Goal: Information Seeking & Learning: Find specific fact

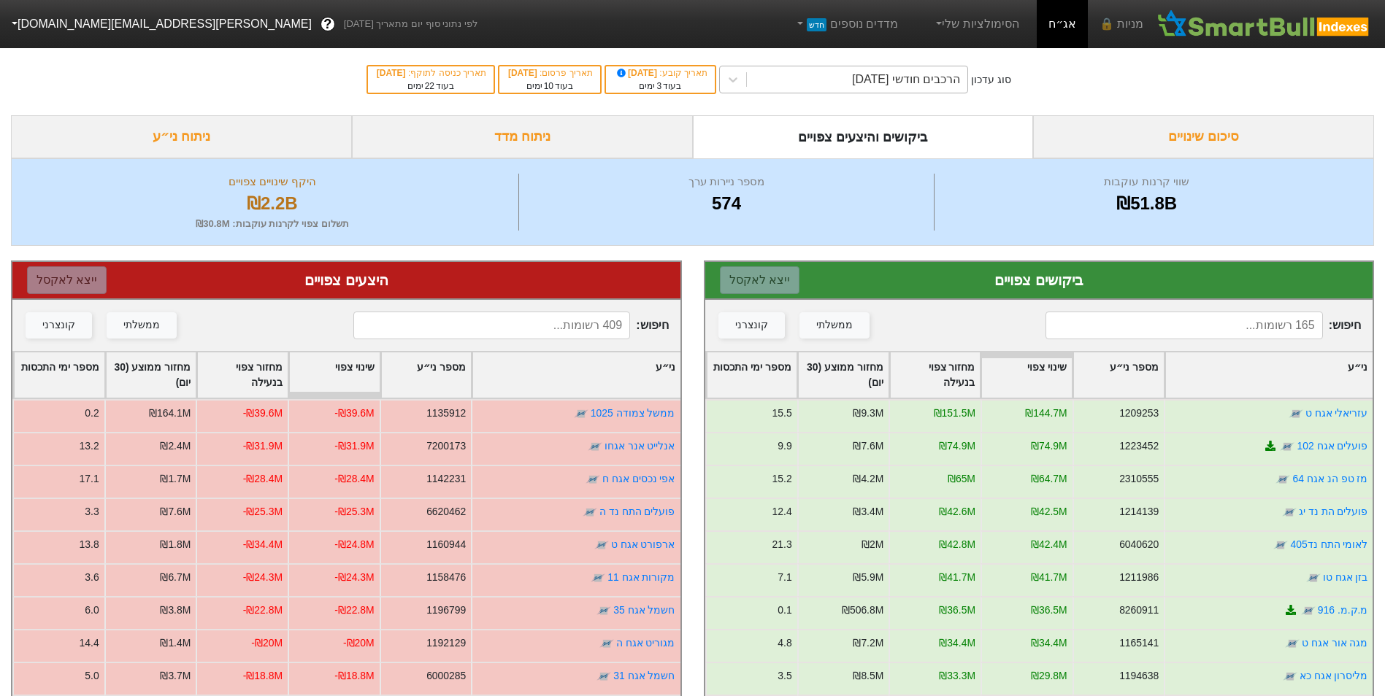
click at [845, 83] on div "הרכבים חודשי [DATE]" at bounding box center [857, 79] width 220 height 26
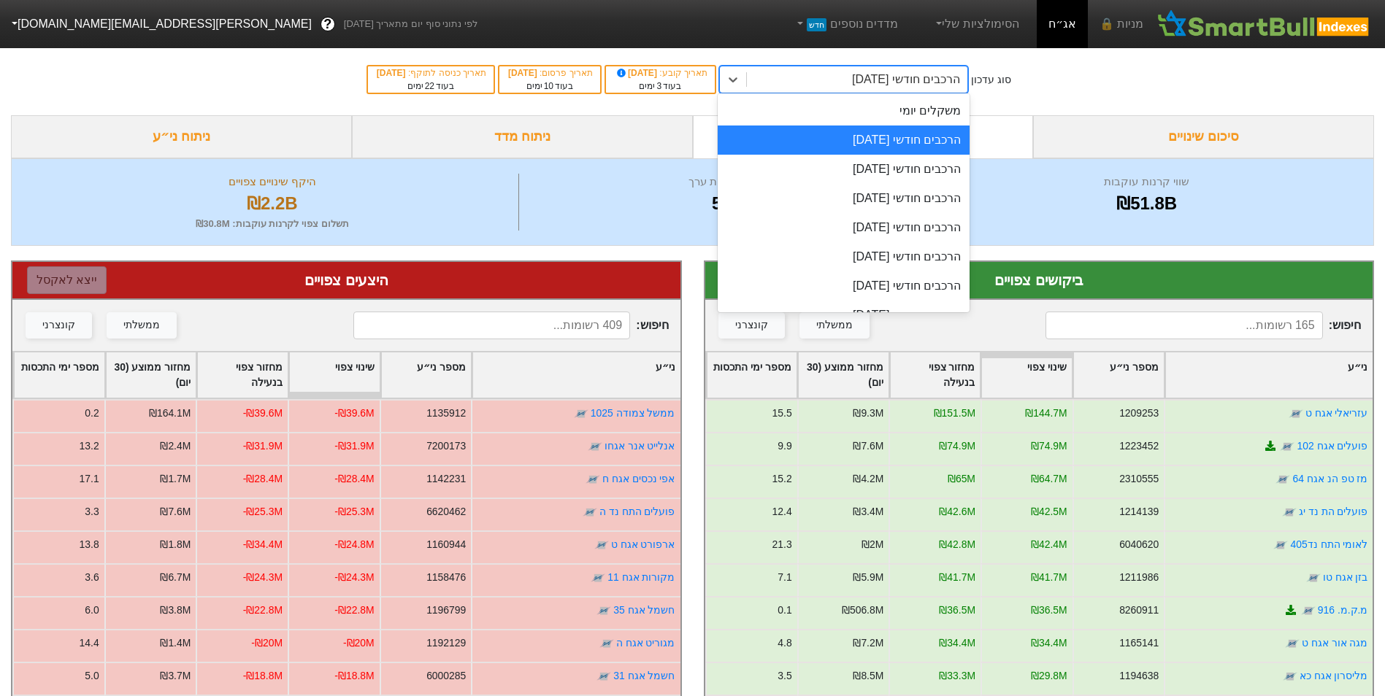
click at [862, 114] on div "משקלים יומי" at bounding box center [844, 110] width 252 height 29
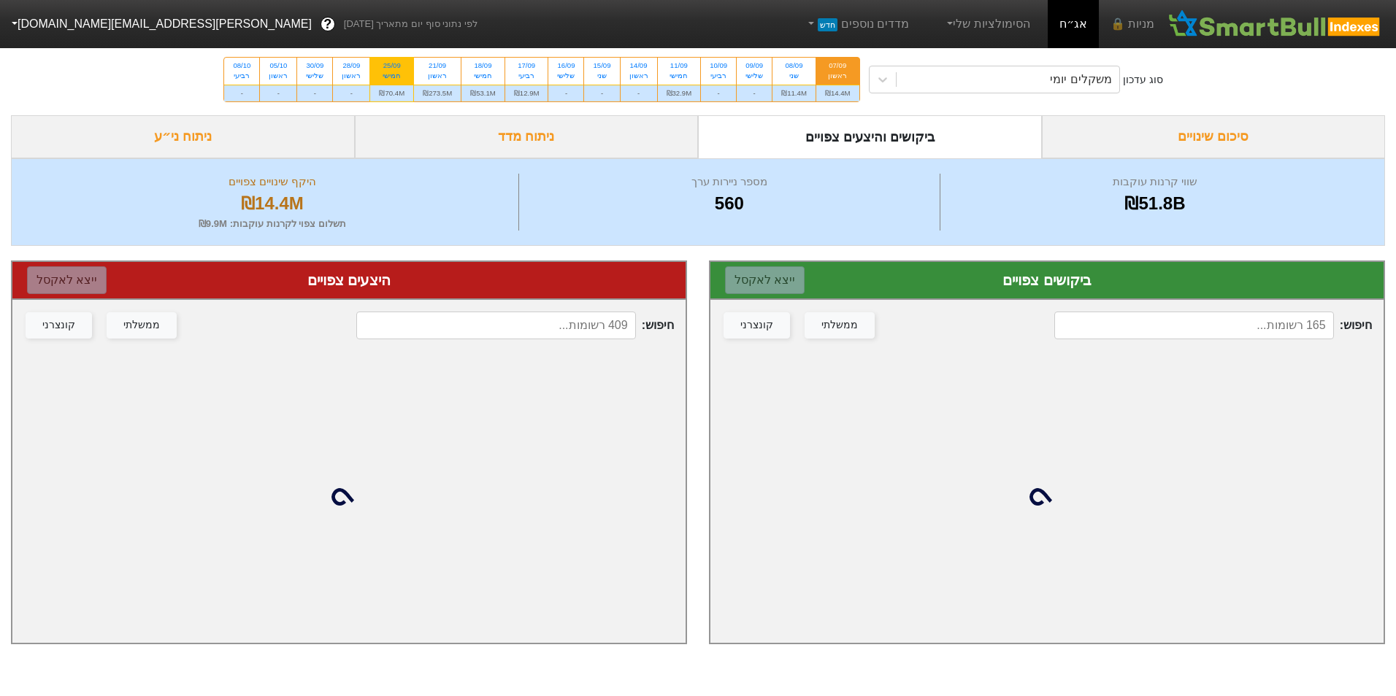
drag, startPoint x: 404, startPoint y: 82, endPoint x: 585, endPoint y: 115, distance: 184.8
click at [403, 82] on div "25/09 חמישי" at bounding box center [391, 71] width 43 height 26
click at [392, 67] on input "25/09 חמישי ₪70.4M" at bounding box center [387, 62] width 9 height 9
radio input "true"
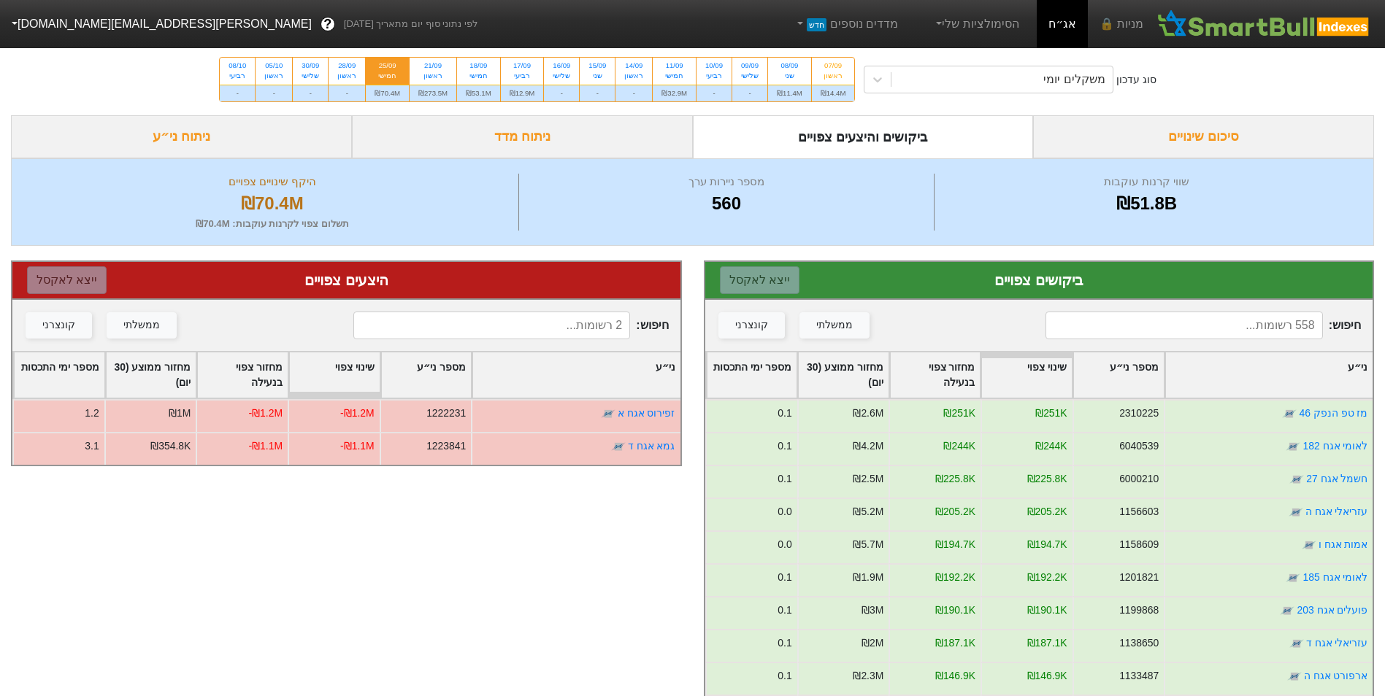
click at [1231, 314] on input at bounding box center [1183, 326] width 277 height 28
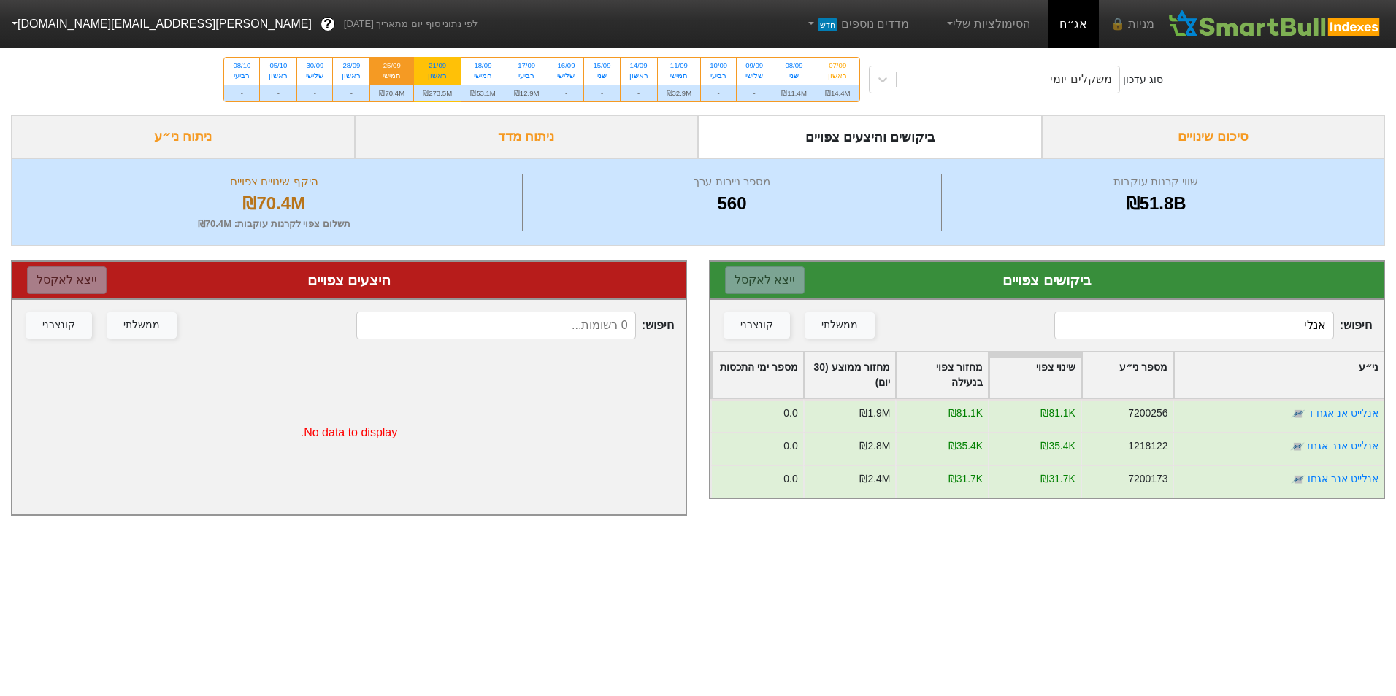
type input "אנלי"
click at [436, 80] on div "ראשון" at bounding box center [437, 76] width 29 height 10
click at [436, 67] on input "21/09 ראשון ₪273.5M" at bounding box center [432, 62] width 9 height 9
radio input "true"
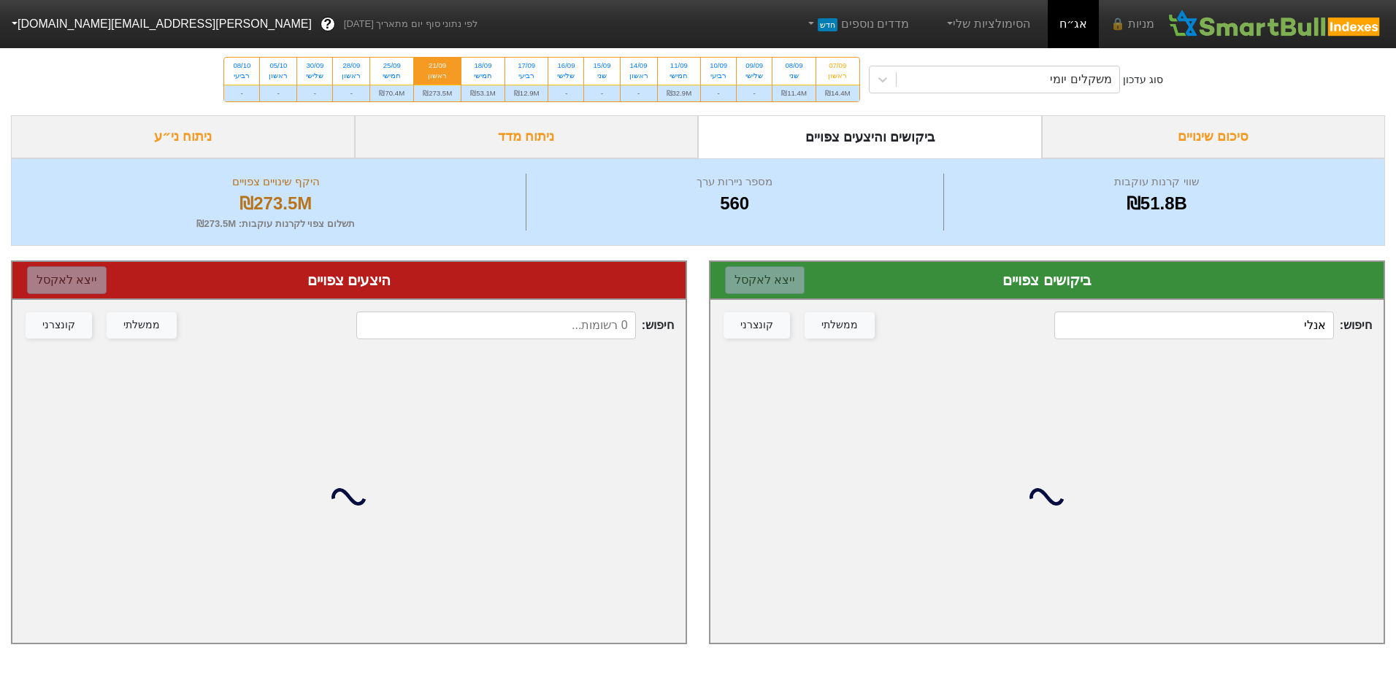
click at [1175, 337] on input "אנלי" at bounding box center [1193, 326] width 279 height 28
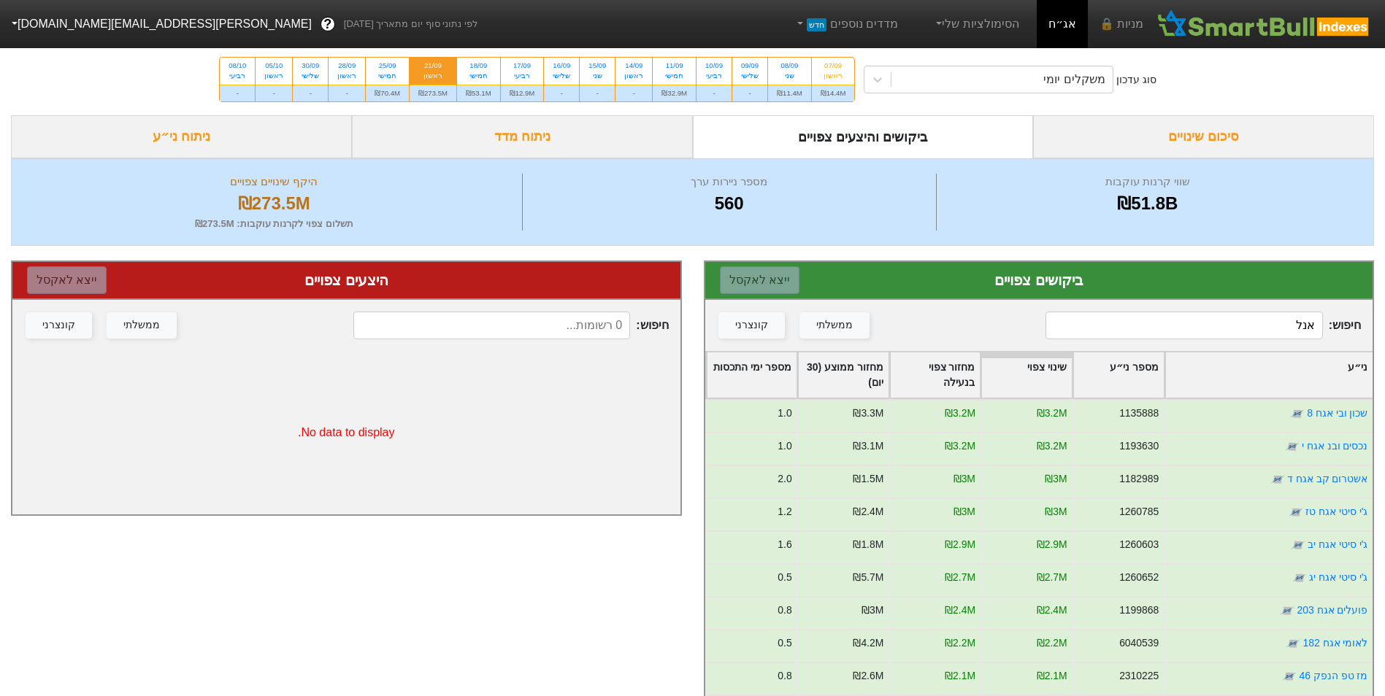
type input "אנלי"
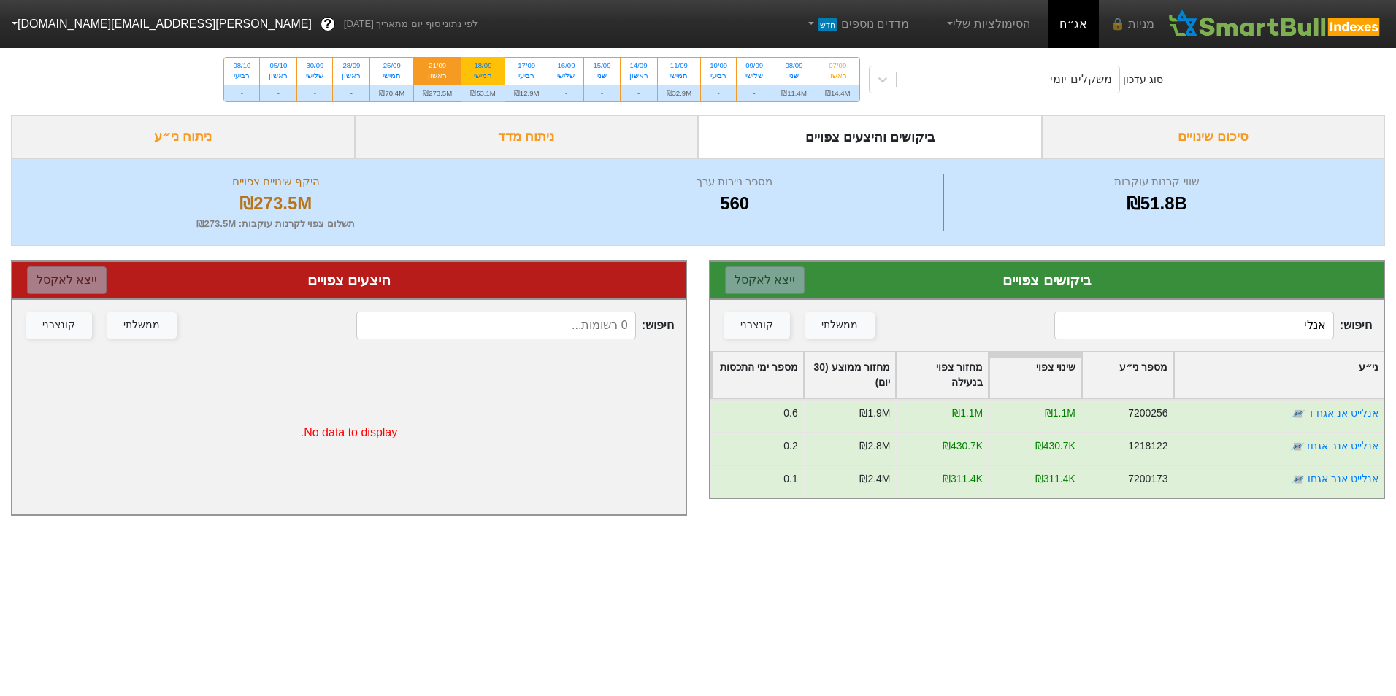
click at [490, 94] on div "₪53.1M" at bounding box center [482, 93] width 43 height 17
click at [483, 67] on input "18/09 חמישי ₪53.1M" at bounding box center [477, 62] width 9 height 9
radio input "true"
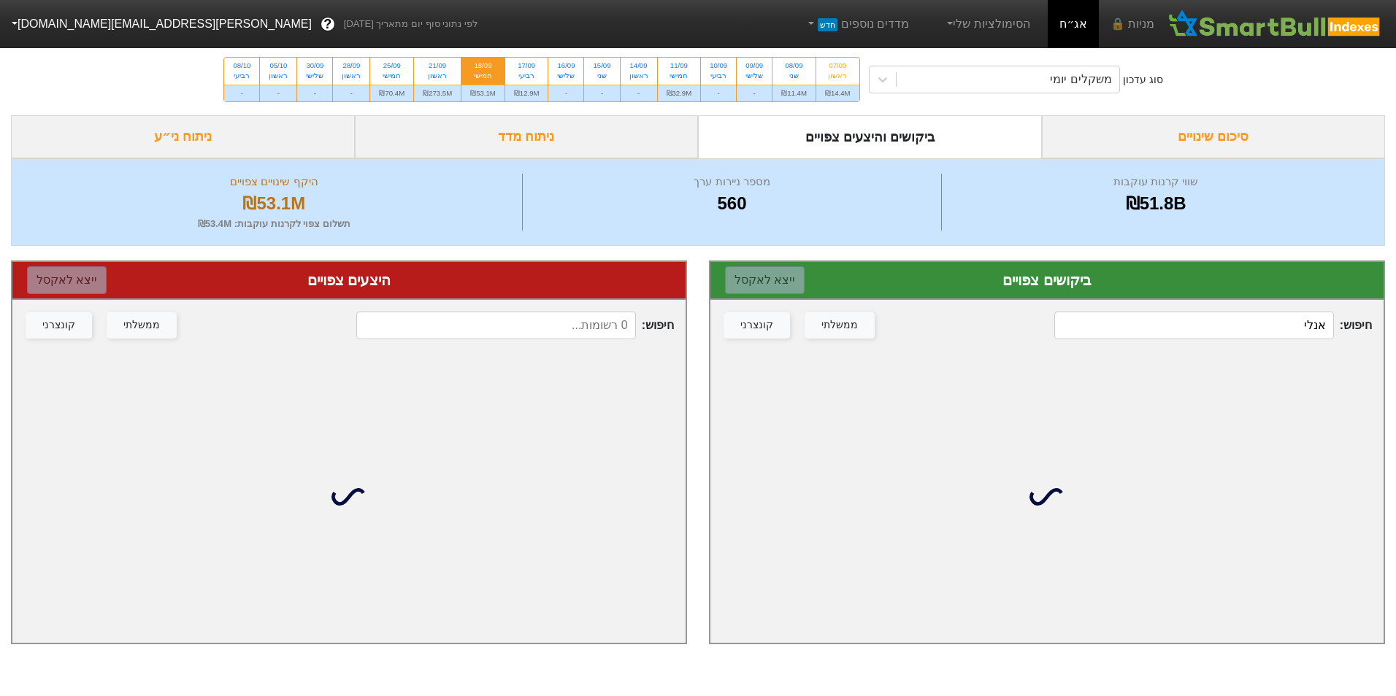
click at [1152, 326] on div "חיפוש : אנלי ממשלתי קונצרני" at bounding box center [1046, 325] width 673 height 51
click at [1167, 324] on input "אנלי" at bounding box center [1193, 326] width 279 height 28
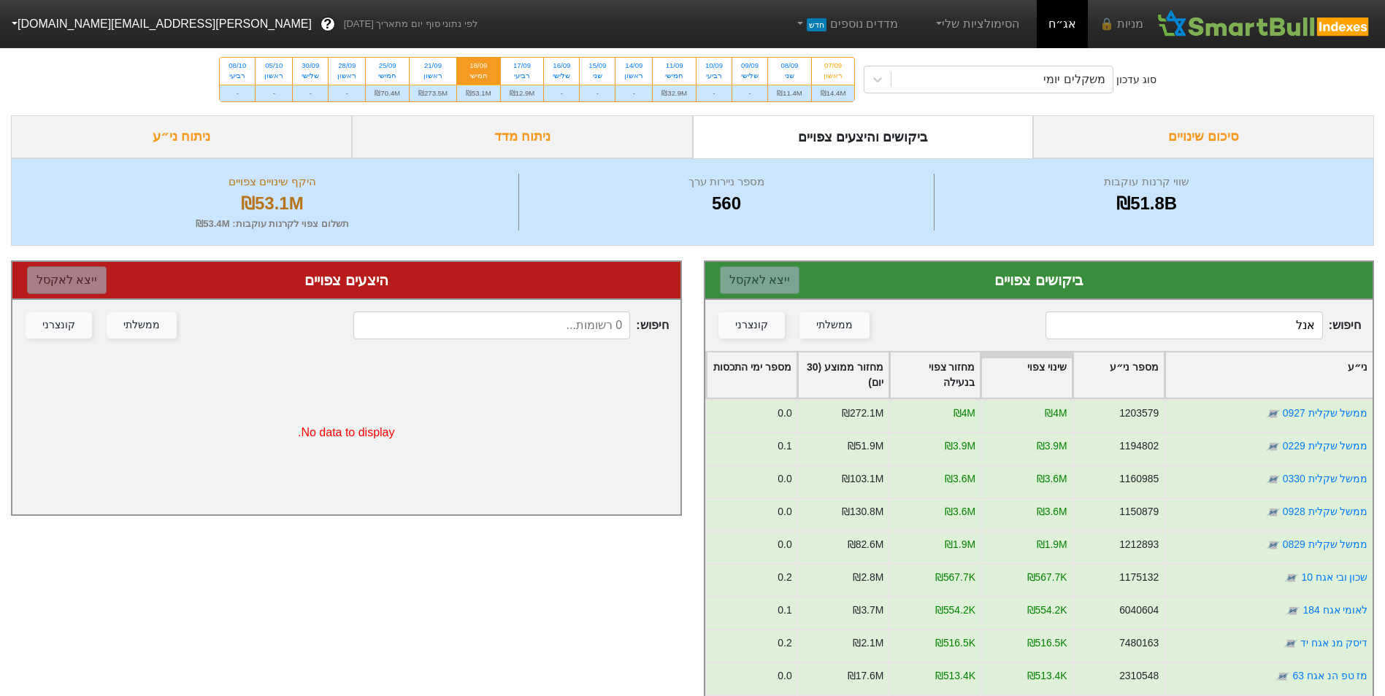
type input "אנלי"
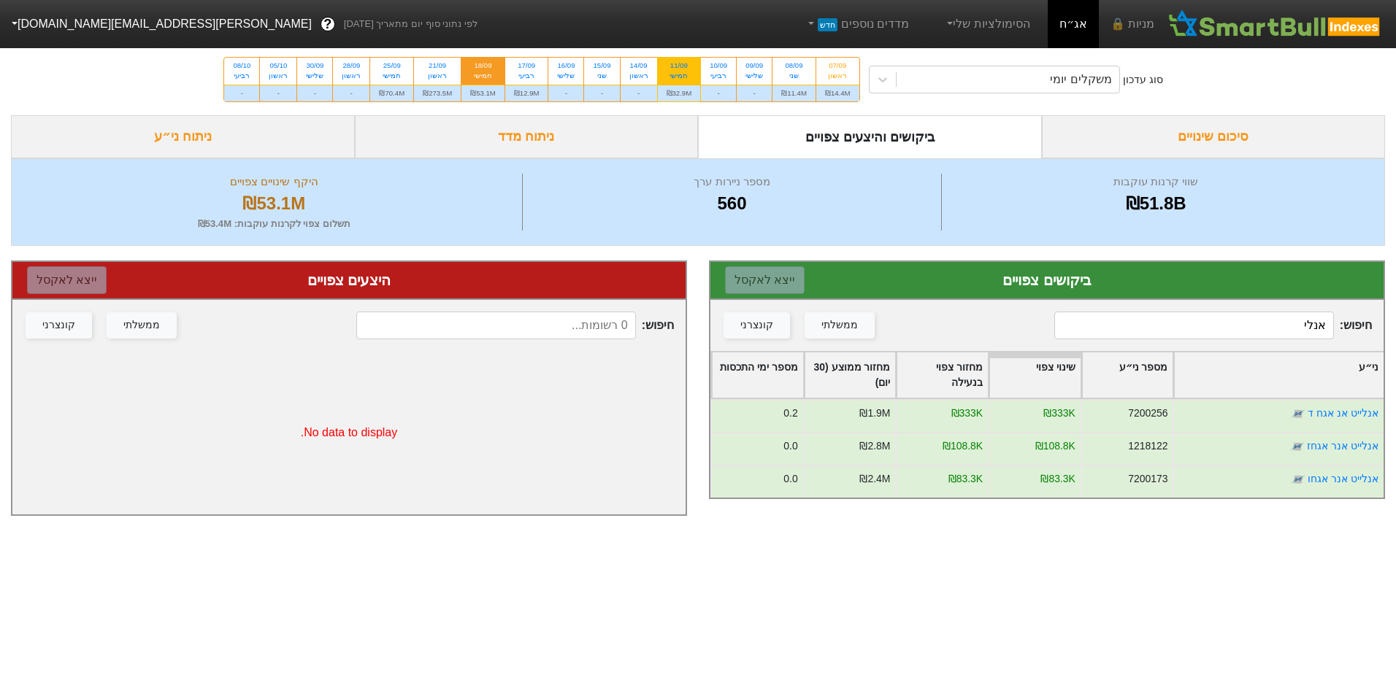
click at [674, 97] on div "₪32.9M" at bounding box center [679, 93] width 43 height 17
click at [674, 67] on input "11/09 חמישי ₪32.9M" at bounding box center [673, 62] width 9 height 9
radio input "true"
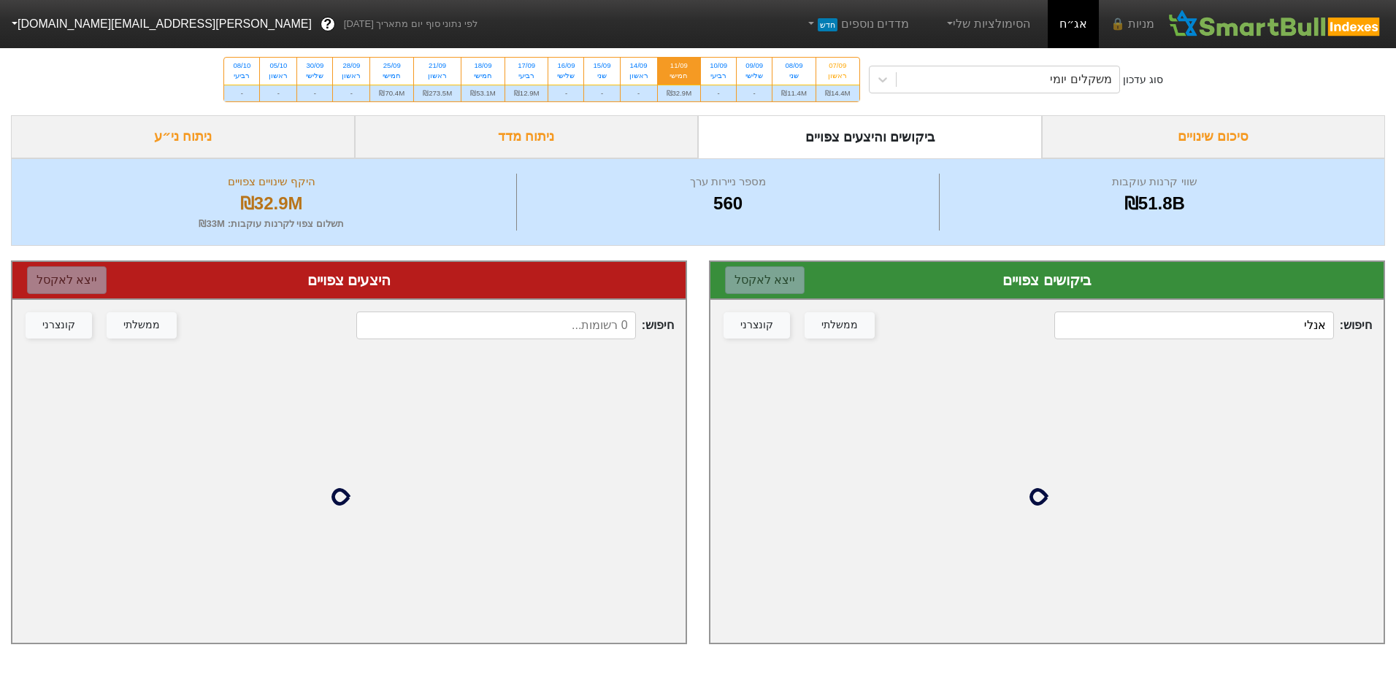
click at [1230, 334] on input "אנלי" at bounding box center [1193, 326] width 279 height 28
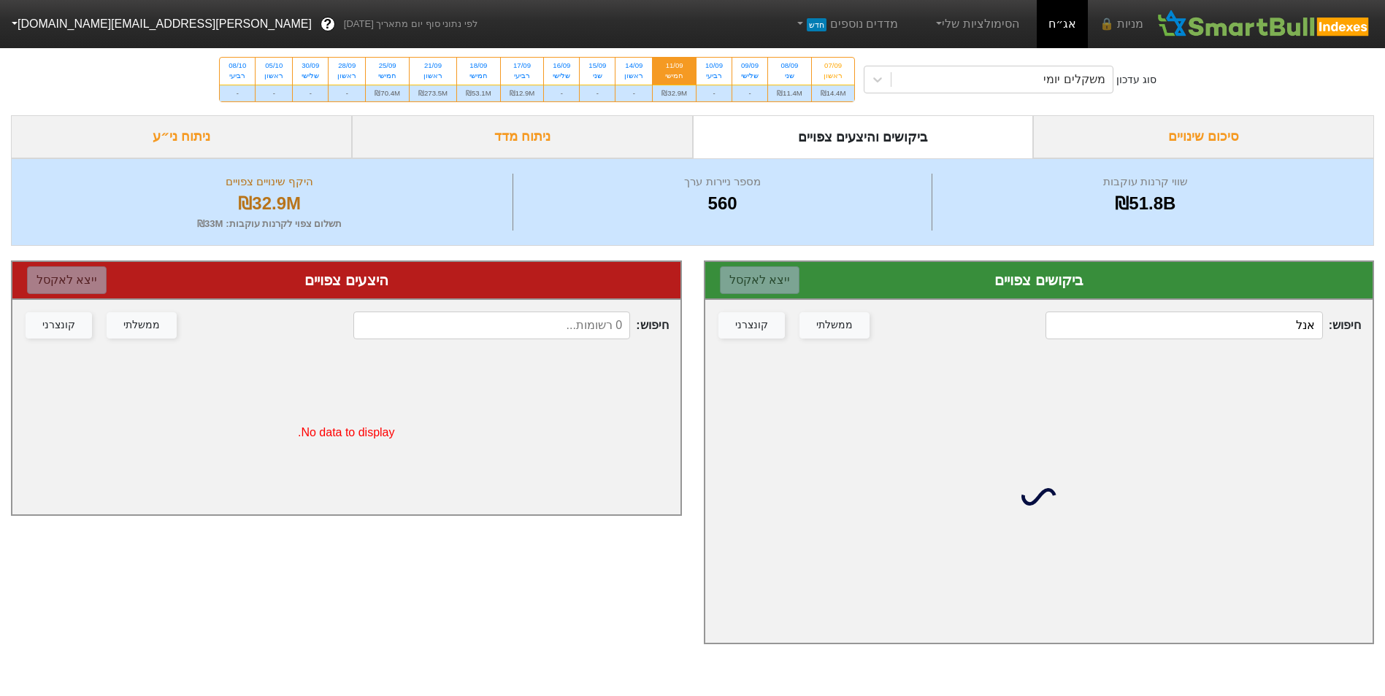
type input "אנלי"
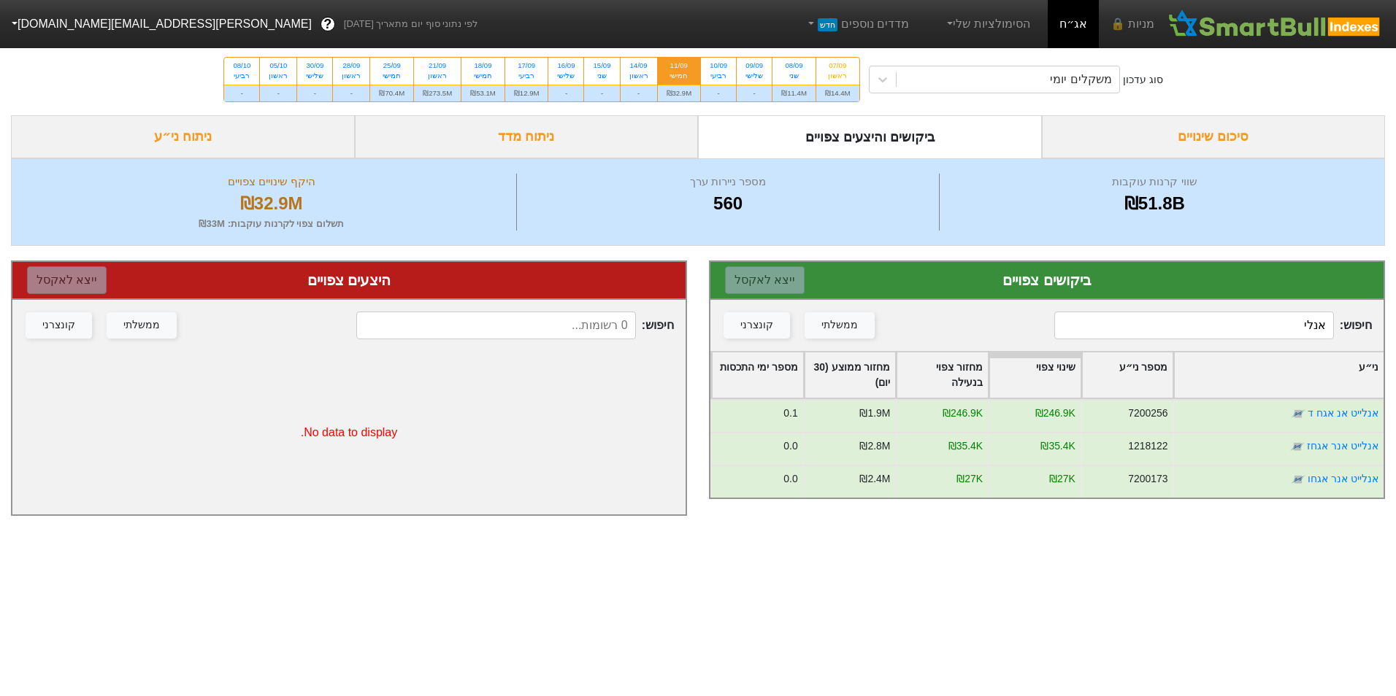
drag, startPoint x: 393, startPoint y: 78, endPoint x: 504, endPoint y: 127, distance: 121.3
click at [393, 78] on div "חמישי" at bounding box center [392, 76] width 26 height 10
click at [392, 67] on input "25/09 חמישי ₪70.4M" at bounding box center [387, 62] width 9 height 9
radio input "true"
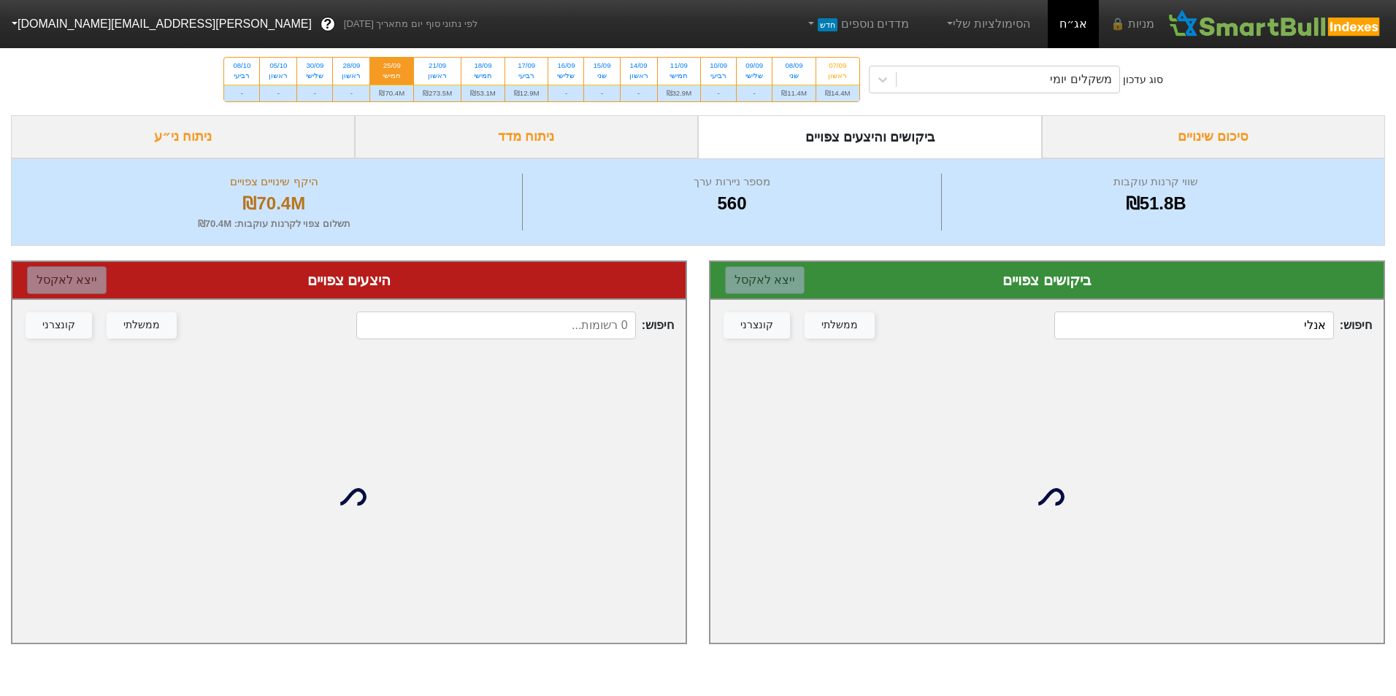
click at [1186, 323] on input "אנלי" at bounding box center [1193, 326] width 279 height 28
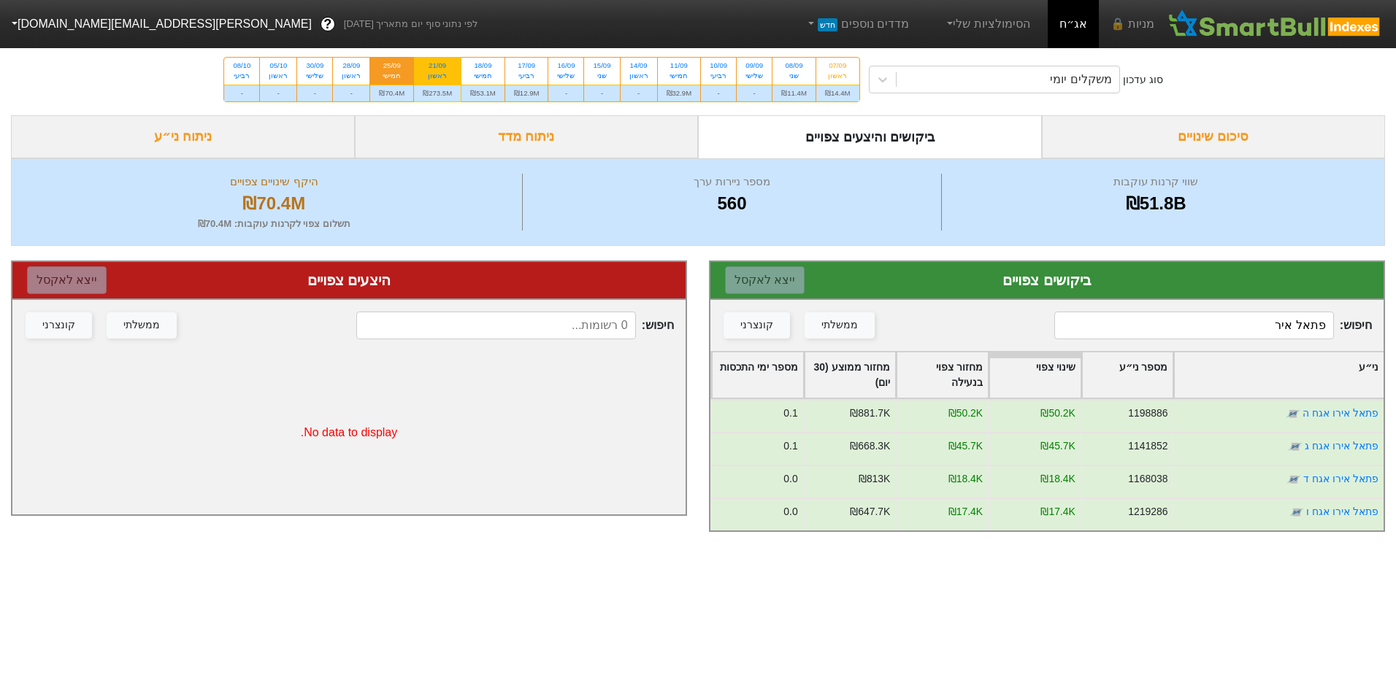
type input "פתאל איר"
click at [452, 75] on div "ראשון" at bounding box center [437, 76] width 29 height 10
click at [437, 67] on input "21/09 ראשון ₪273.5M" at bounding box center [432, 62] width 9 height 9
radio input "true"
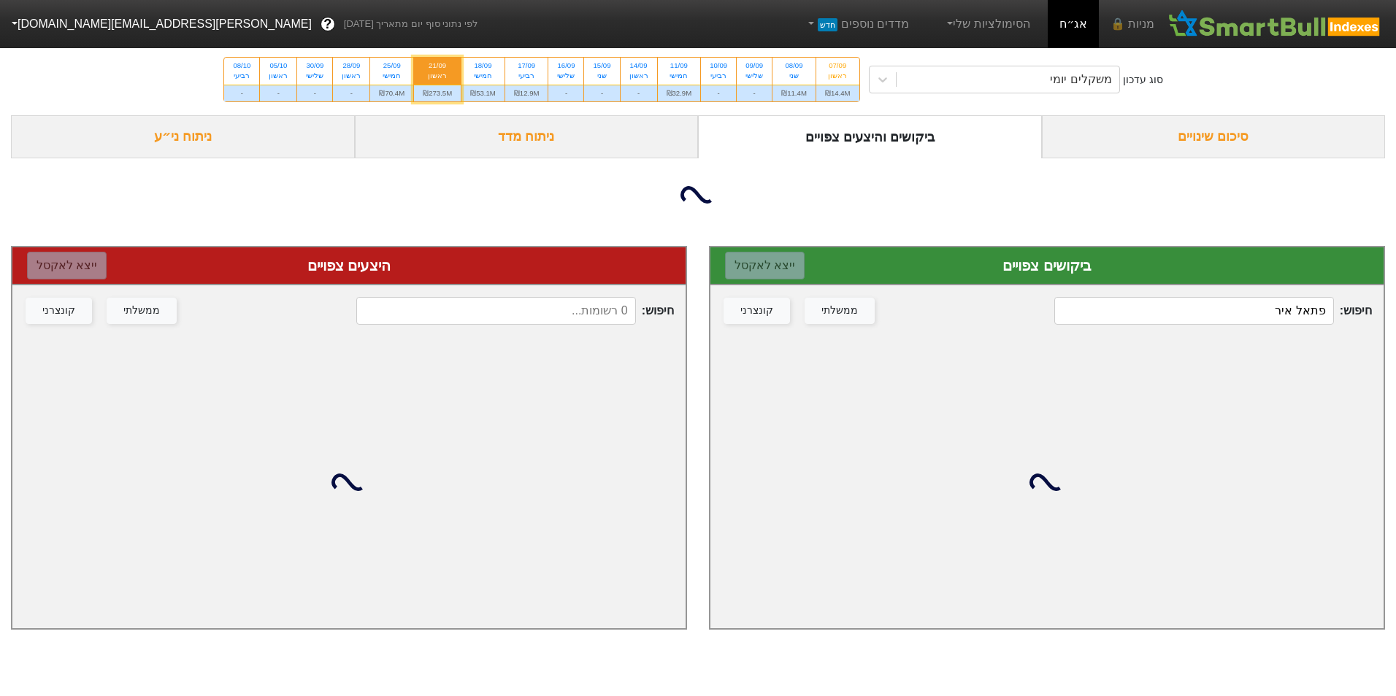
click at [1112, 320] on input "פתאל איר" at bounding box center [1193, 311] width 279 height 28
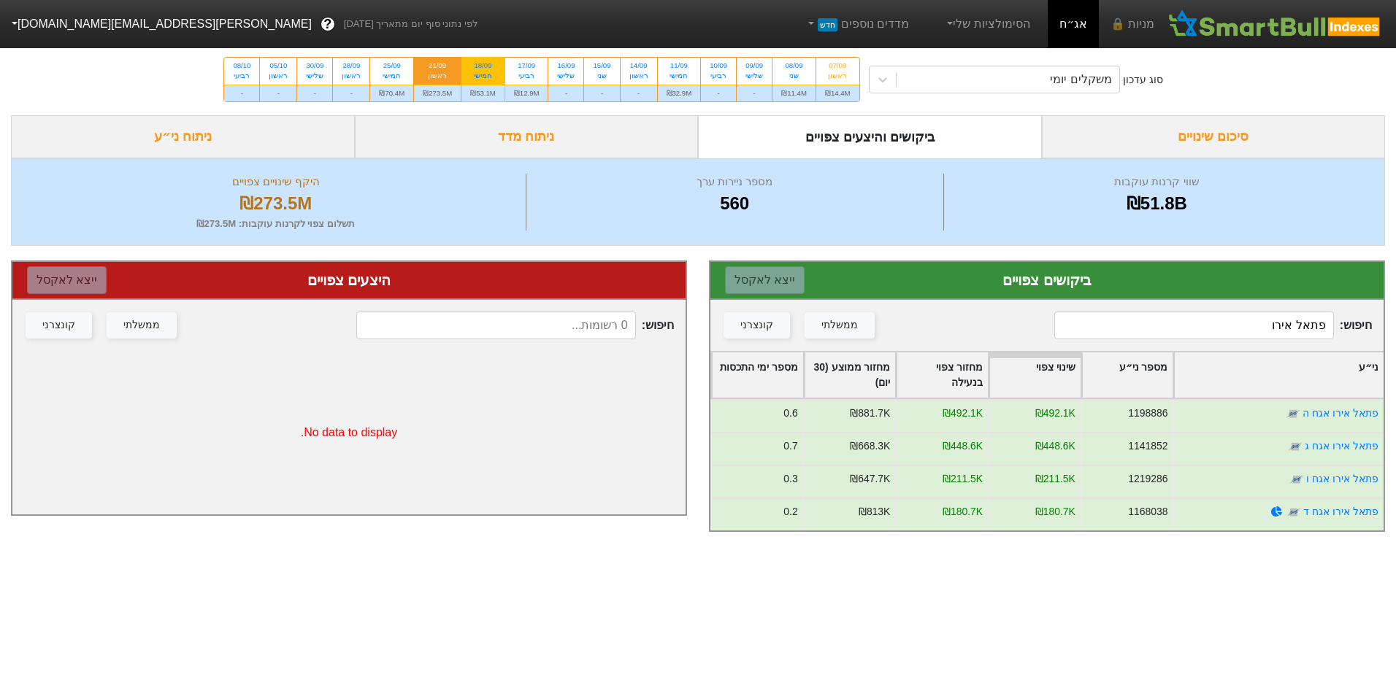
type input "פתאל אירו"
click at [488, 89] on div "₪53.1M" at bounding box center [482, 93] width 43 height 17
click at [483, 67] on input "18/09 חמישי ₪53.1M" at bounding box center [477, 62] width 9 height 9
radio input "true"
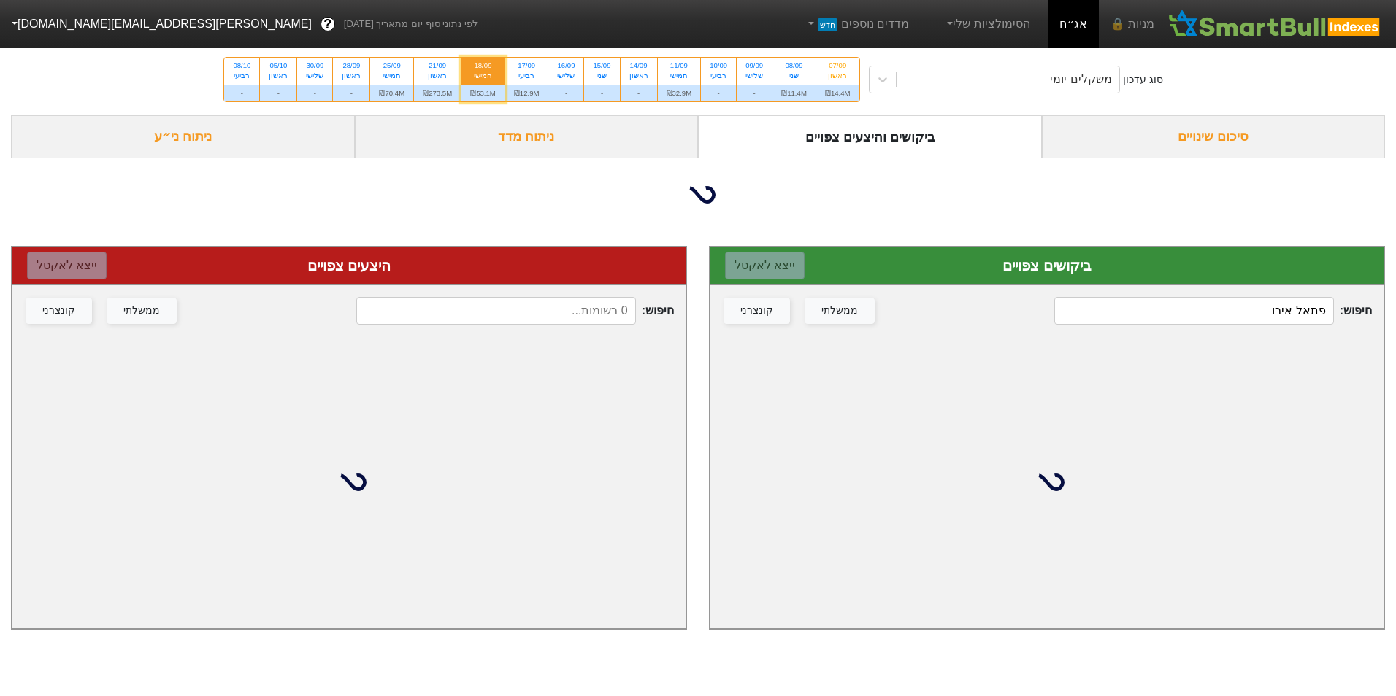
click at [1258, 310] on div "חיפוש : פתאל אירו ממשלתי קונצרני" at bounding box center [1046, 310] width 673 height 51
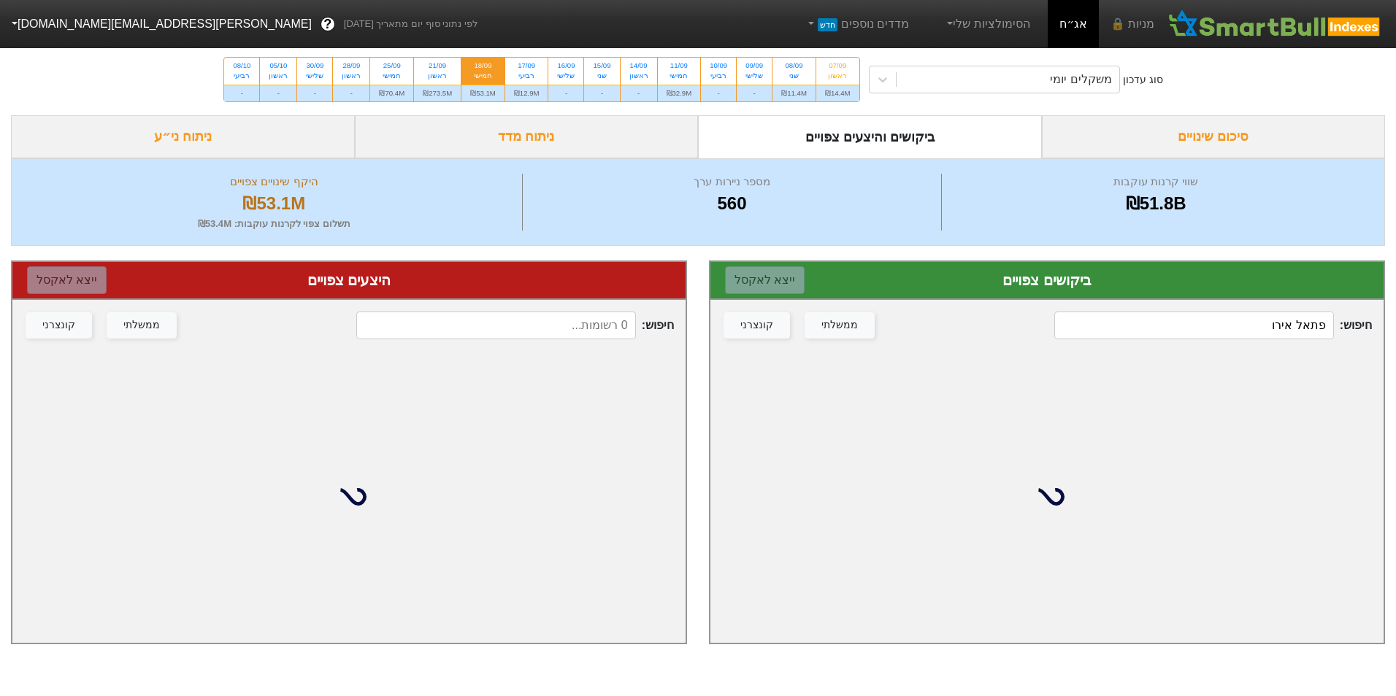
click at [1261, 326] on input "פתאל אירו" at bounding box center [1193, 326] width 279 height 28
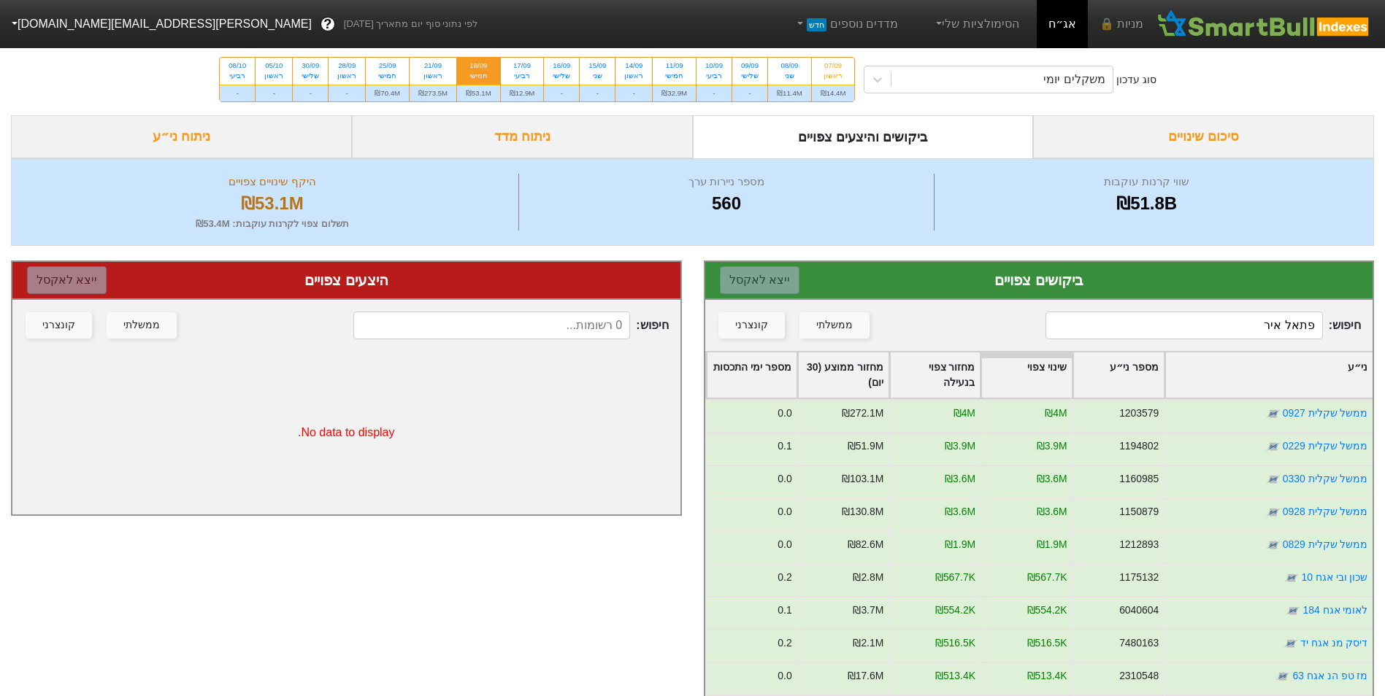
type input "פתאל אירו"
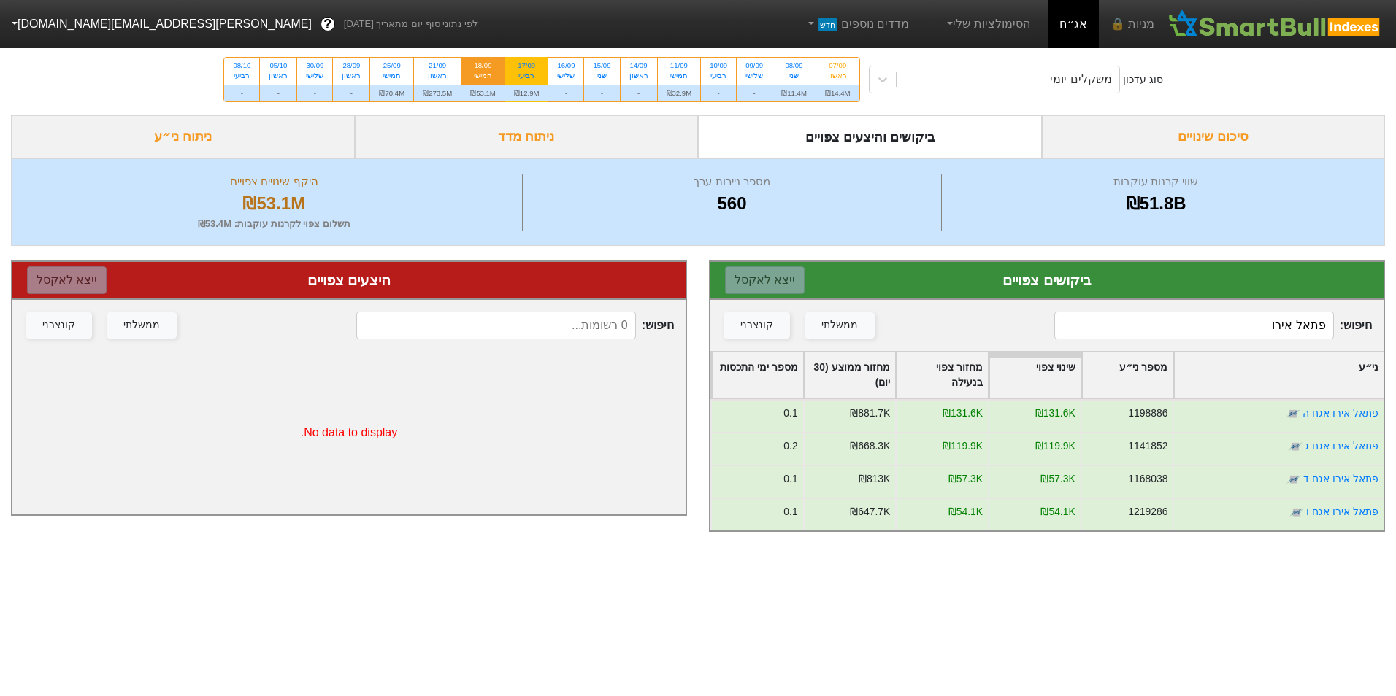
click at [526, 98] on div "₪12.9M" at bounding box center [526, 93] width 43 height 17
click at [526, 67] on input "17/09 רביעי ₪12.9M" at bounding box center [521, 62] width 9 height 9
radio input "true"
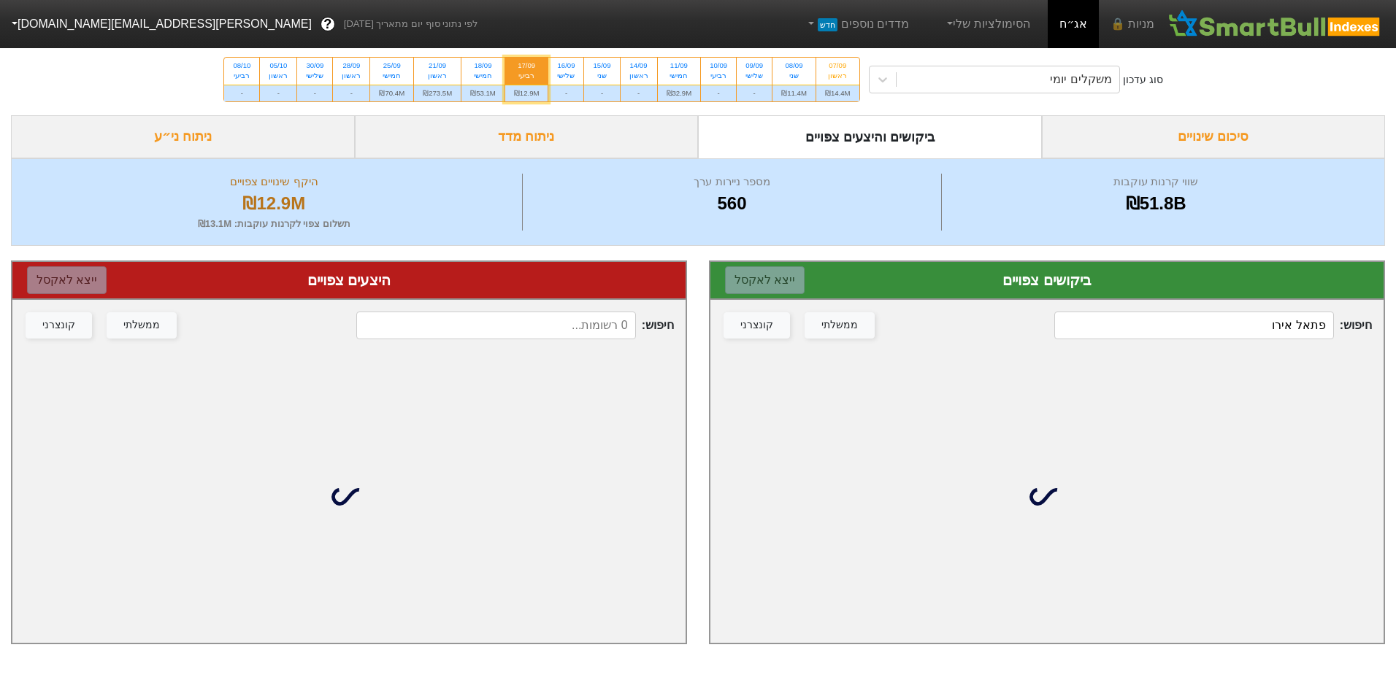
click at [1128, 320] on input "פתאל אירו" at bounding box center [1193, 326] width 279 height 28
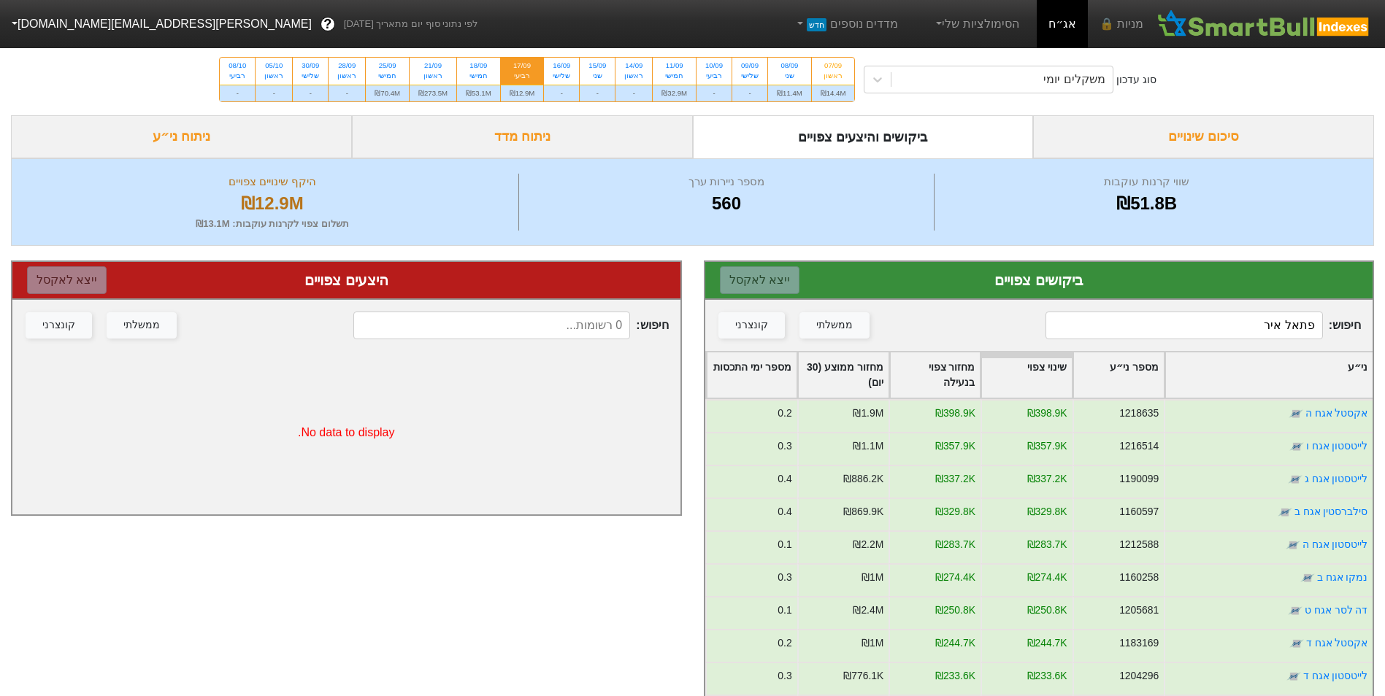
type input "פתאל אירו"
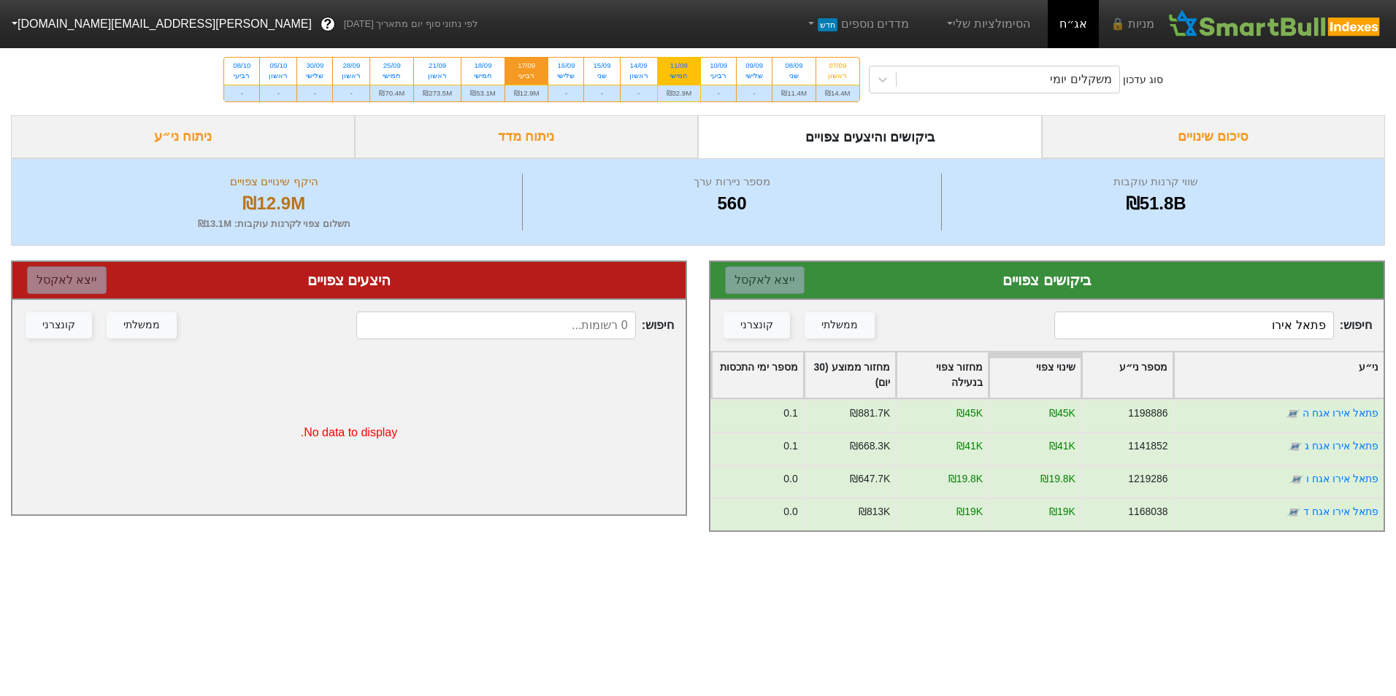
click at [683, 80] on div "חמישי" at bounding box center [679, 76] width 26 height 10
click at [679, 67] on input "11/09 חמישי ₪32.9M" at bounding box center [673, 62] width 9 height 9
radio input "true"
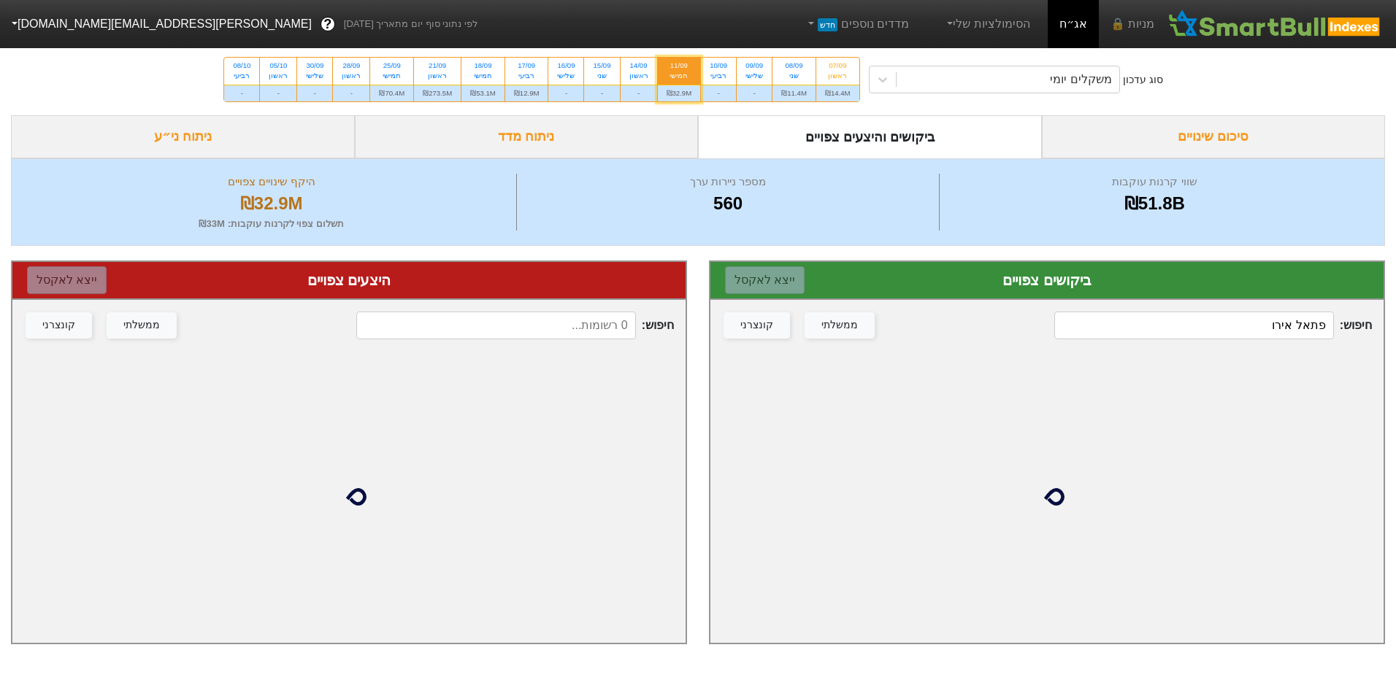
click at [1239, 352] on div at bounding box center [1046, 497] width 673 height 292
click at [1231, 332] on input "פתאל אירו" at bounding box center [1193, 326] width 279 height 28
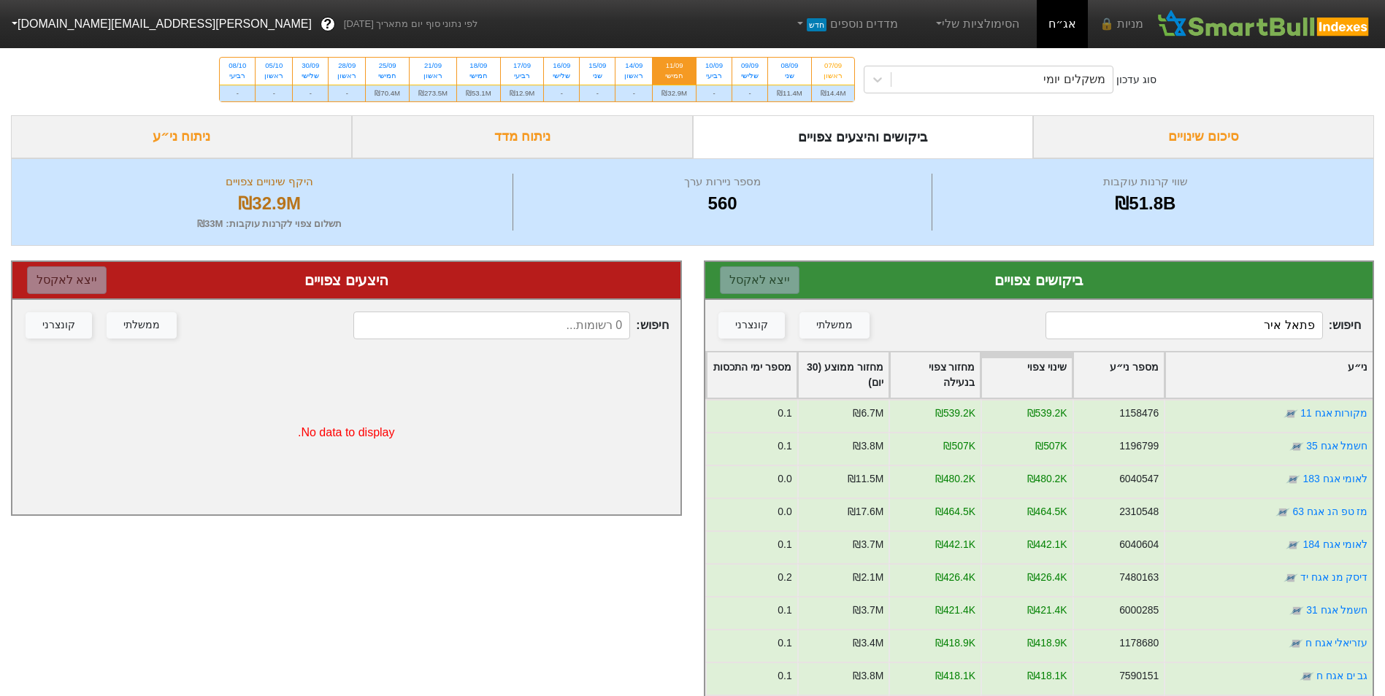
type input "פתאל אירו"
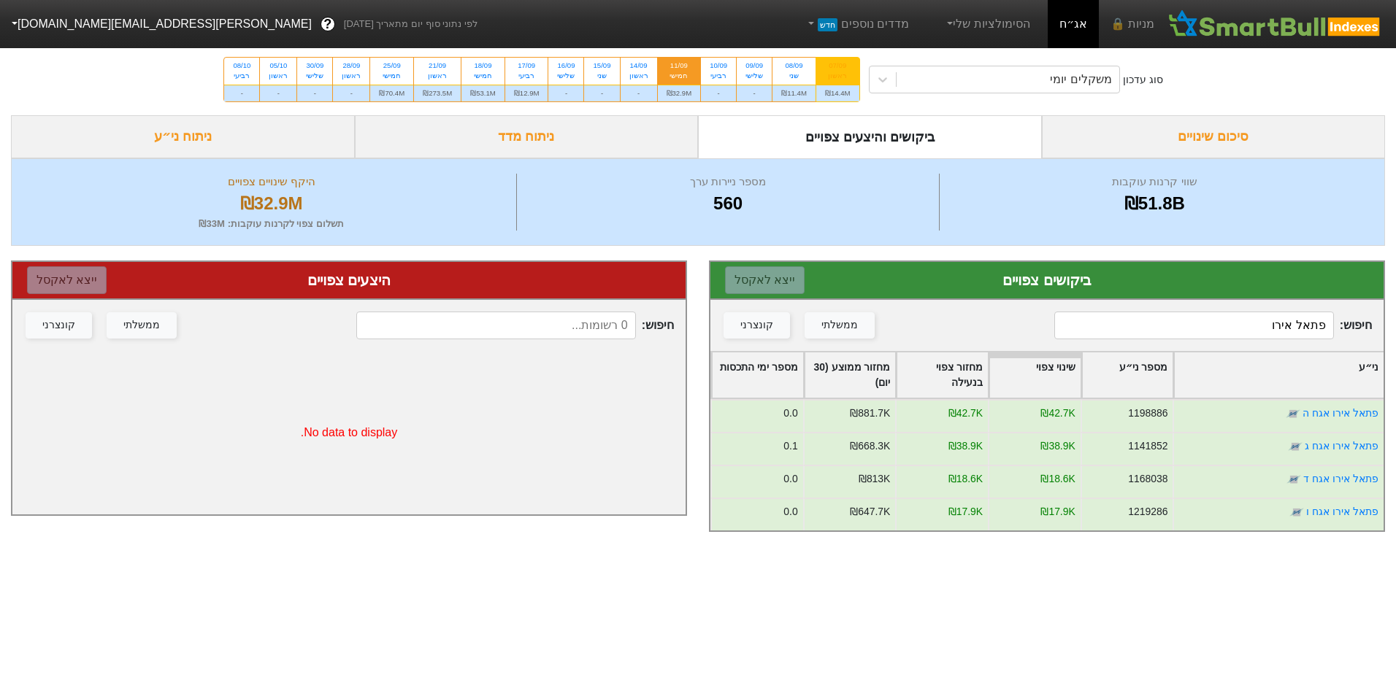
drag, startPoint x: 850, startPoint y: 104, endPoint x: 839, endPoint y: 93, distance: 14.5
click at [845, 100] on div "סוג עדכון משקלים יומי 07/09 ראשון ₪14.4M 08/09 שני ₪11.4M 09/09 שלישי - 10/09 ר…" at bounding box center [698, 80] width 1396 height 72
click at [839, 94] on div "₪14.4M" at bounding box center [837, 93] width 43 height 17
click at [837, 67] on input "07/09 ראשון ₪14.4M" at bounding box center [832, 62] width 9 height 9
radio input "true"
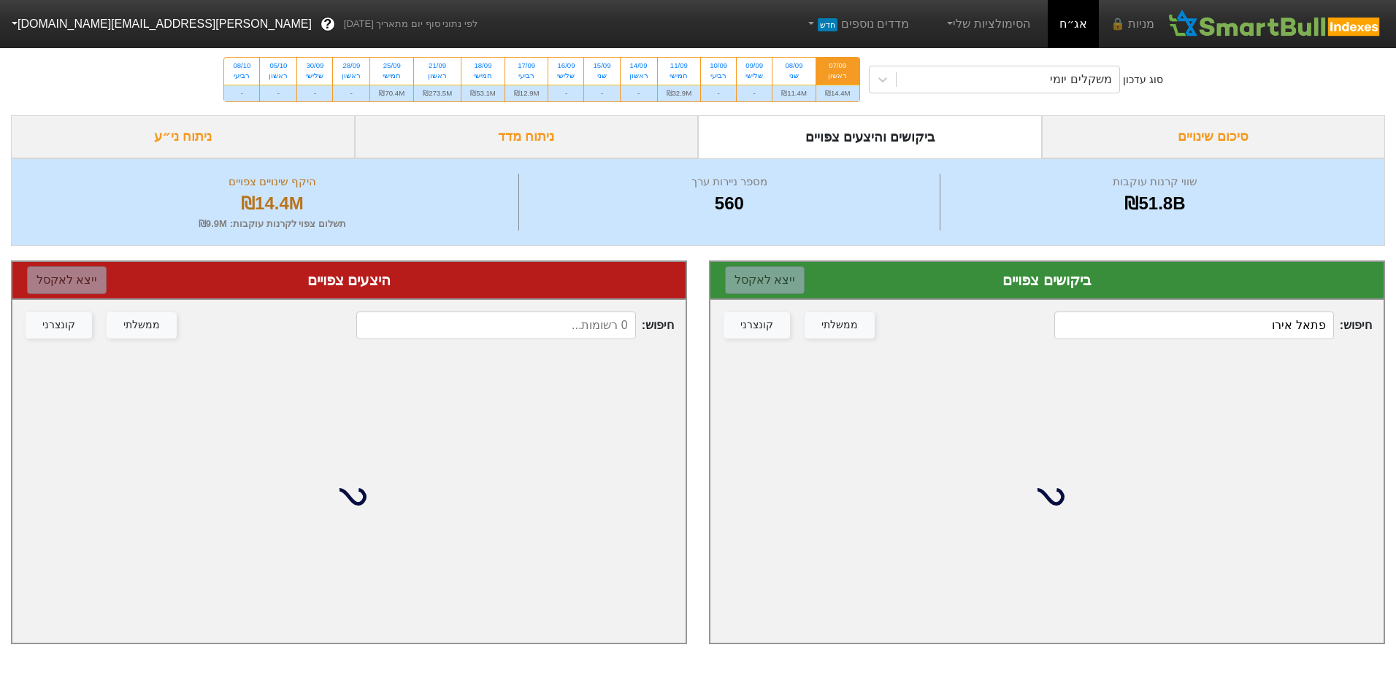
click at [1219, 336] on input "פתאל אירו" at bounding box center [1193, 326] width 279 height 28
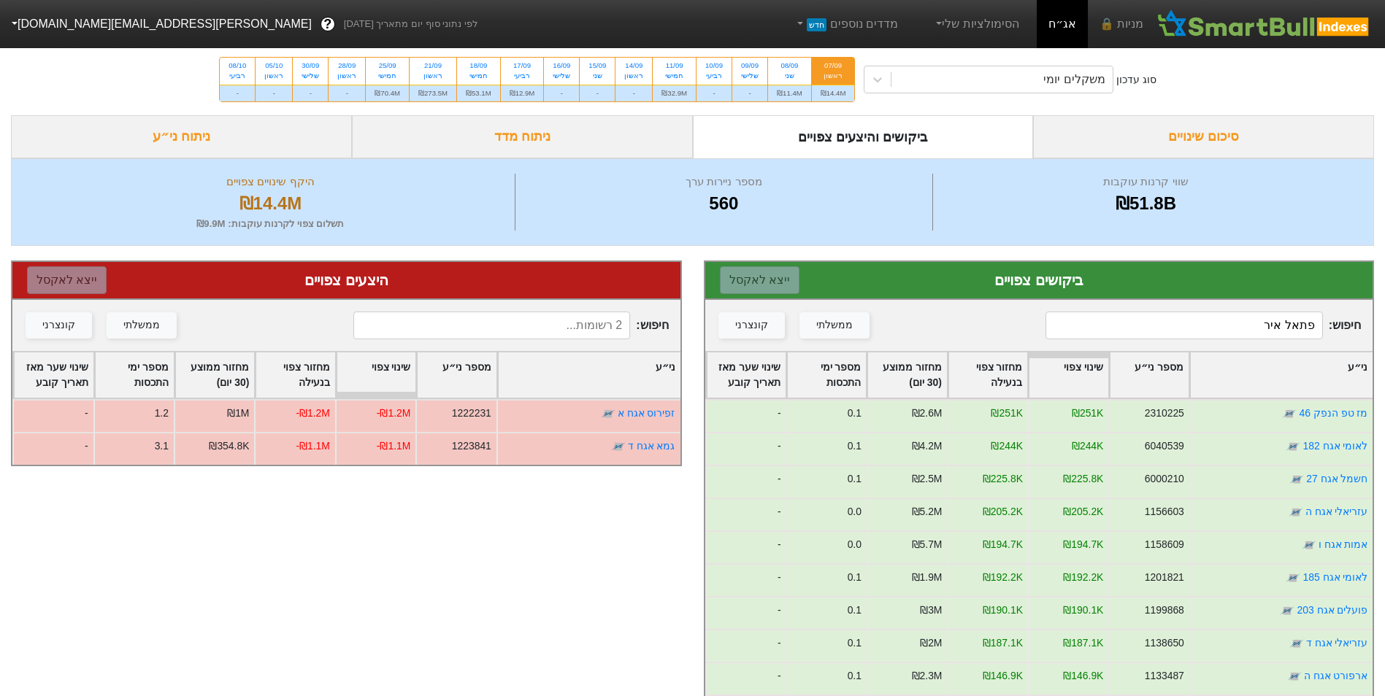
type input "פתאל אירו"
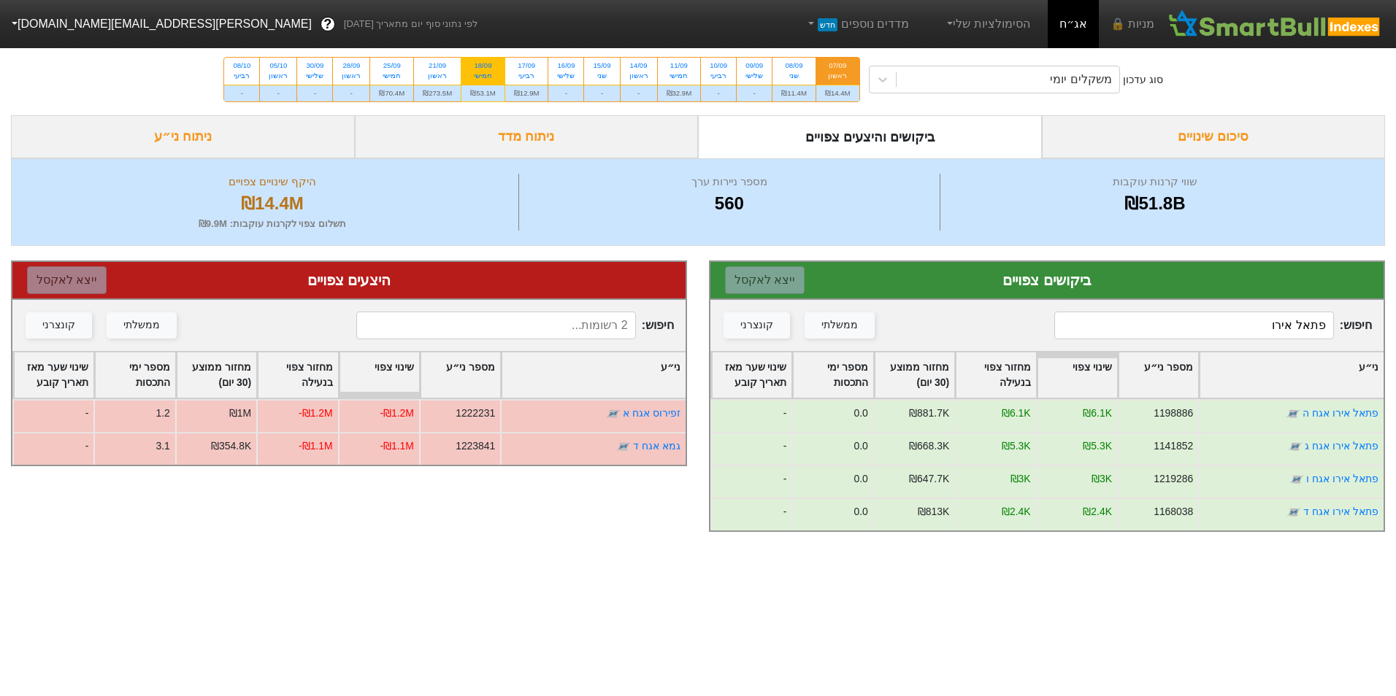
click at [464, 93] on div "₪53.1M" at bounding box center [482, 93] width 43 height 17
click at [473, 67] on input "18/09 חמישי ₪53.1M" at bounding box center [477, 62] width 9 height 9
radio input "true"
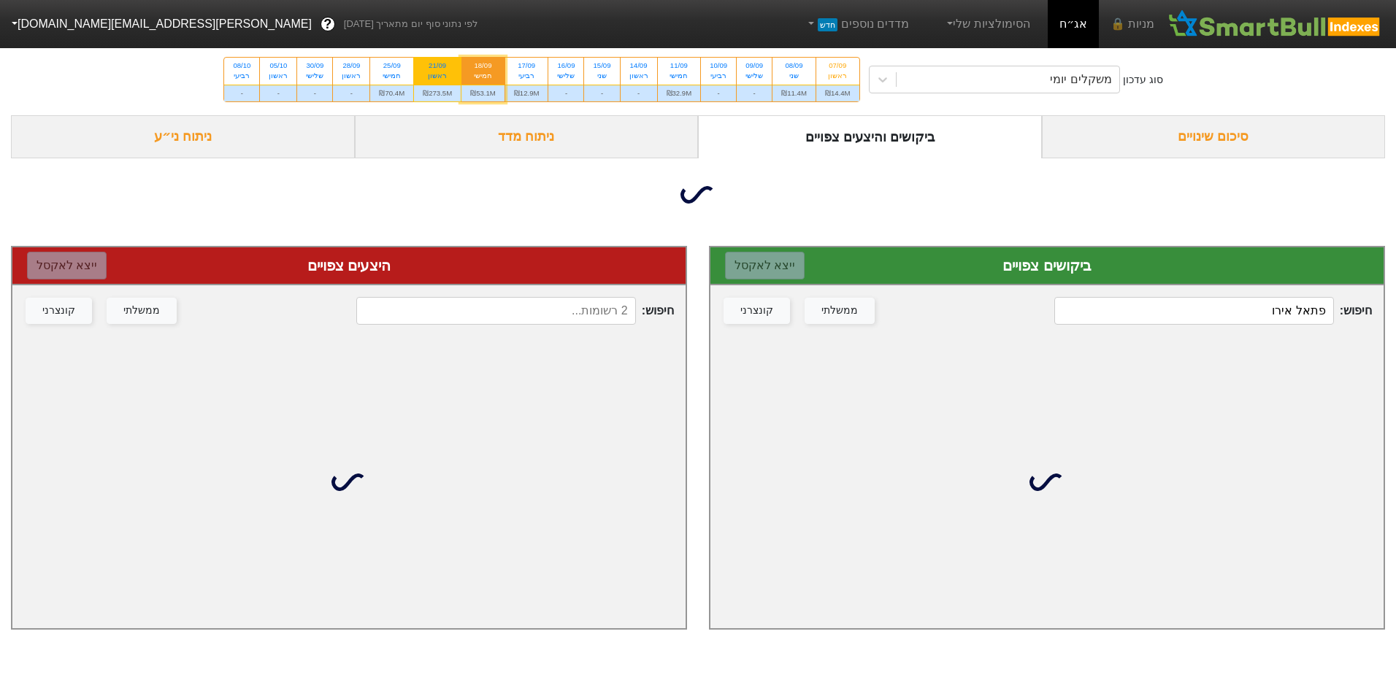
click at [453, 88] on div "₪273.5M" at bounding box center [437, 93] width 47 height 17
click at [437, 67] on input "21/09 ראשון ₪273.5M" at bounding box center [432, 62] width 9 height 9
radio input "true"
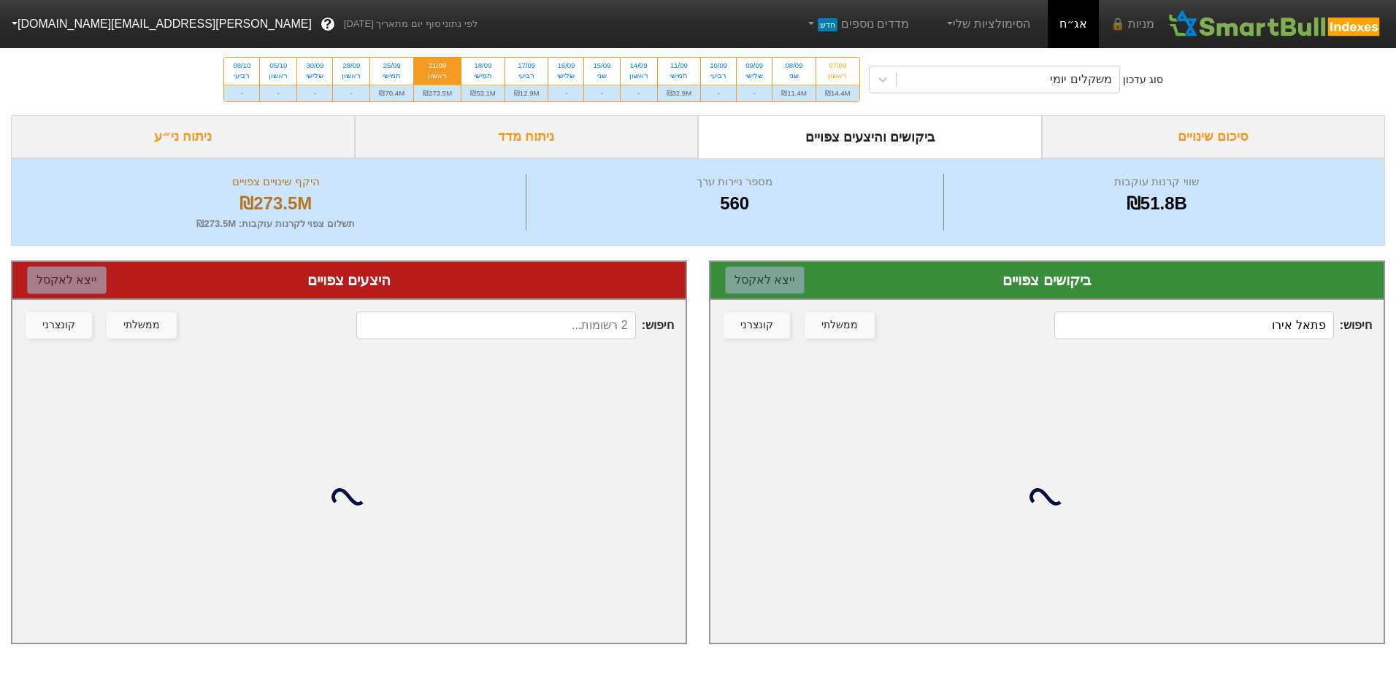
click at [1260, 329] on input "פתאל אירו" at bounding box center [1193, 326] width 279 height 28
click at [1260, 328] on input "פתאל אירו" at bounding box center [1193, 326] width 279 height 28
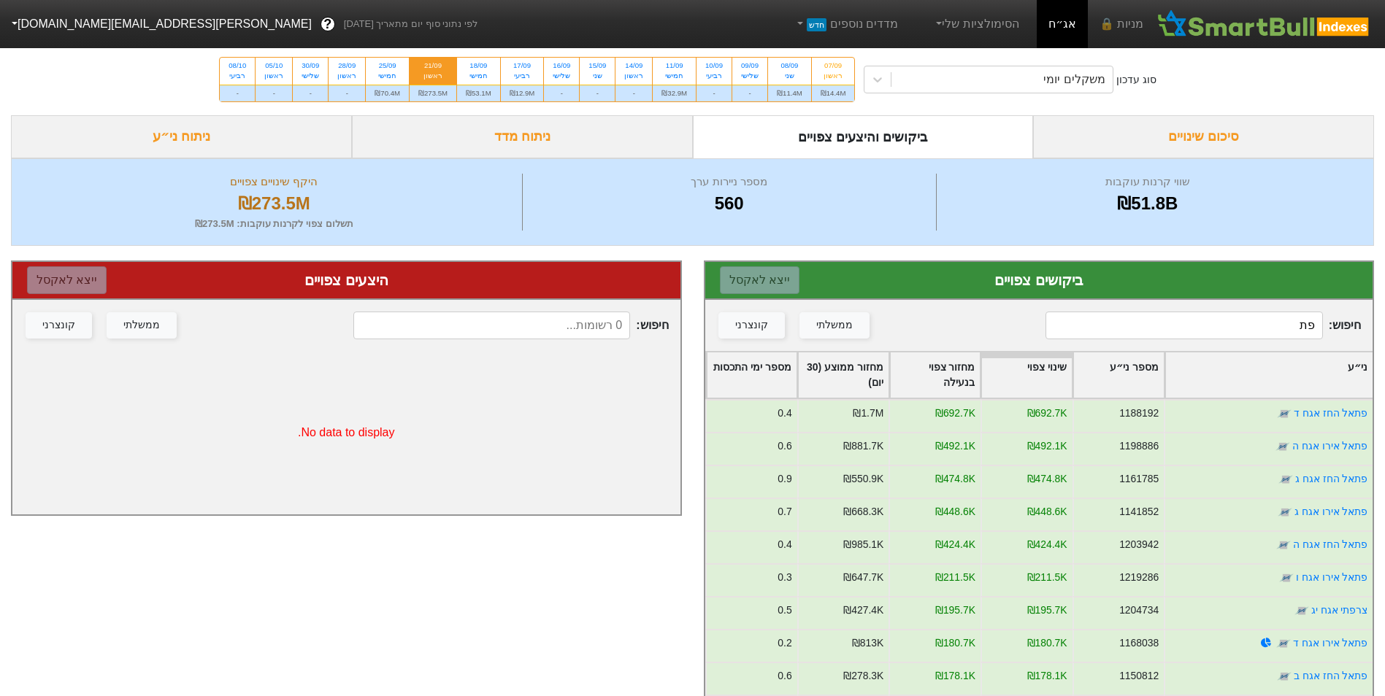
type input "פ"
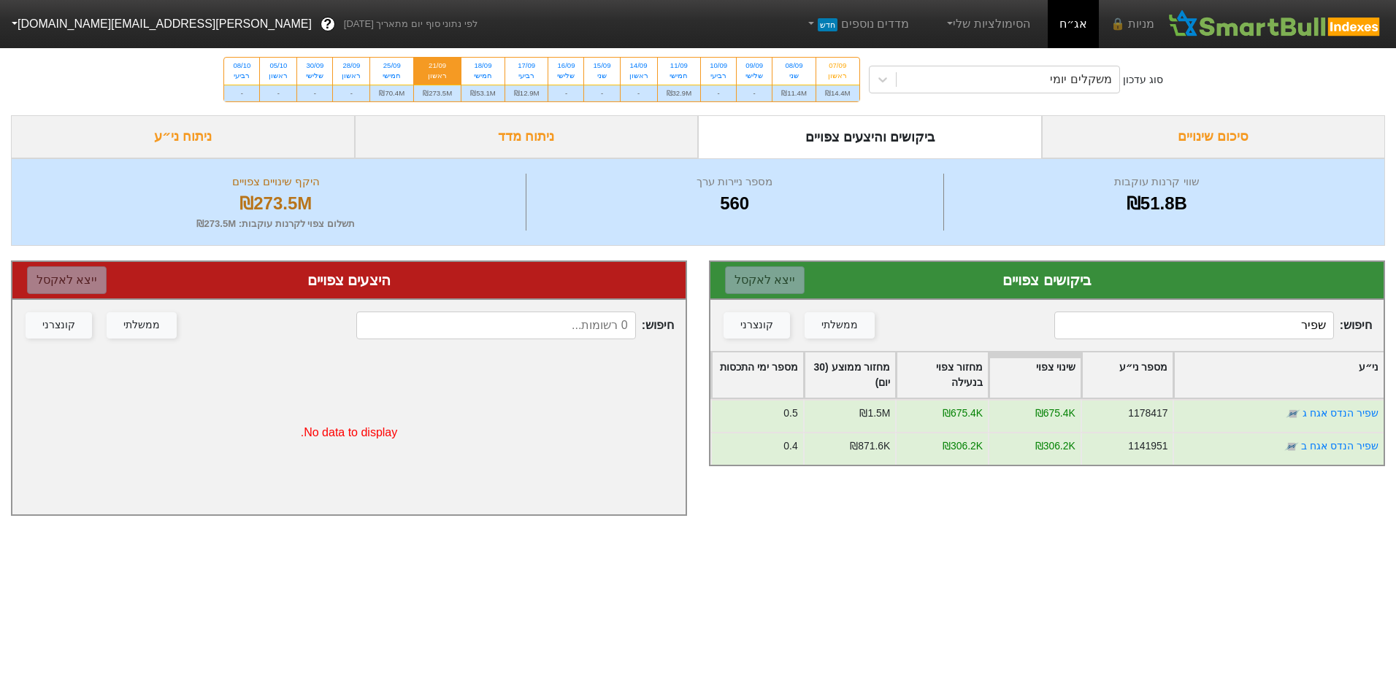
type input "שפיר"
